Goal: Information Seeking & Learning: Learn about a topic

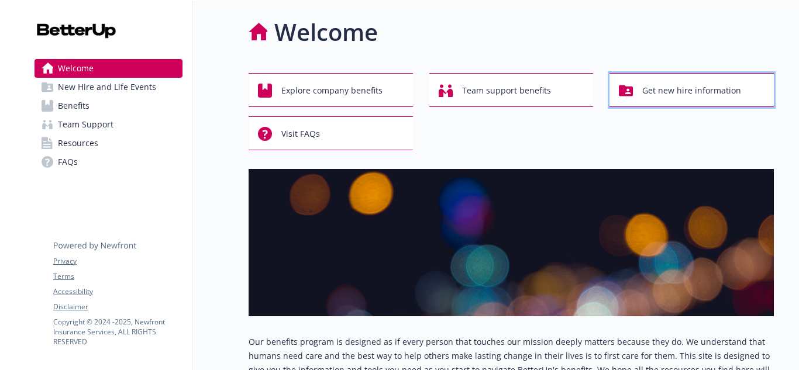
click at [704, 98] on span "Get new hire information" at bounding box center [691, 91] width 99 height 22
